Goal: Entertainment & Leisure: Consume media (video, audio)

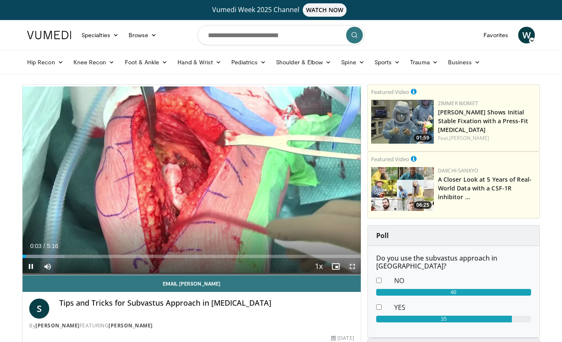
click at [354, 266] on span "Video Player" at bounding box center [352, 266] width 17 height 17
